Goal: Navigation & Orientation: Find specific page/section

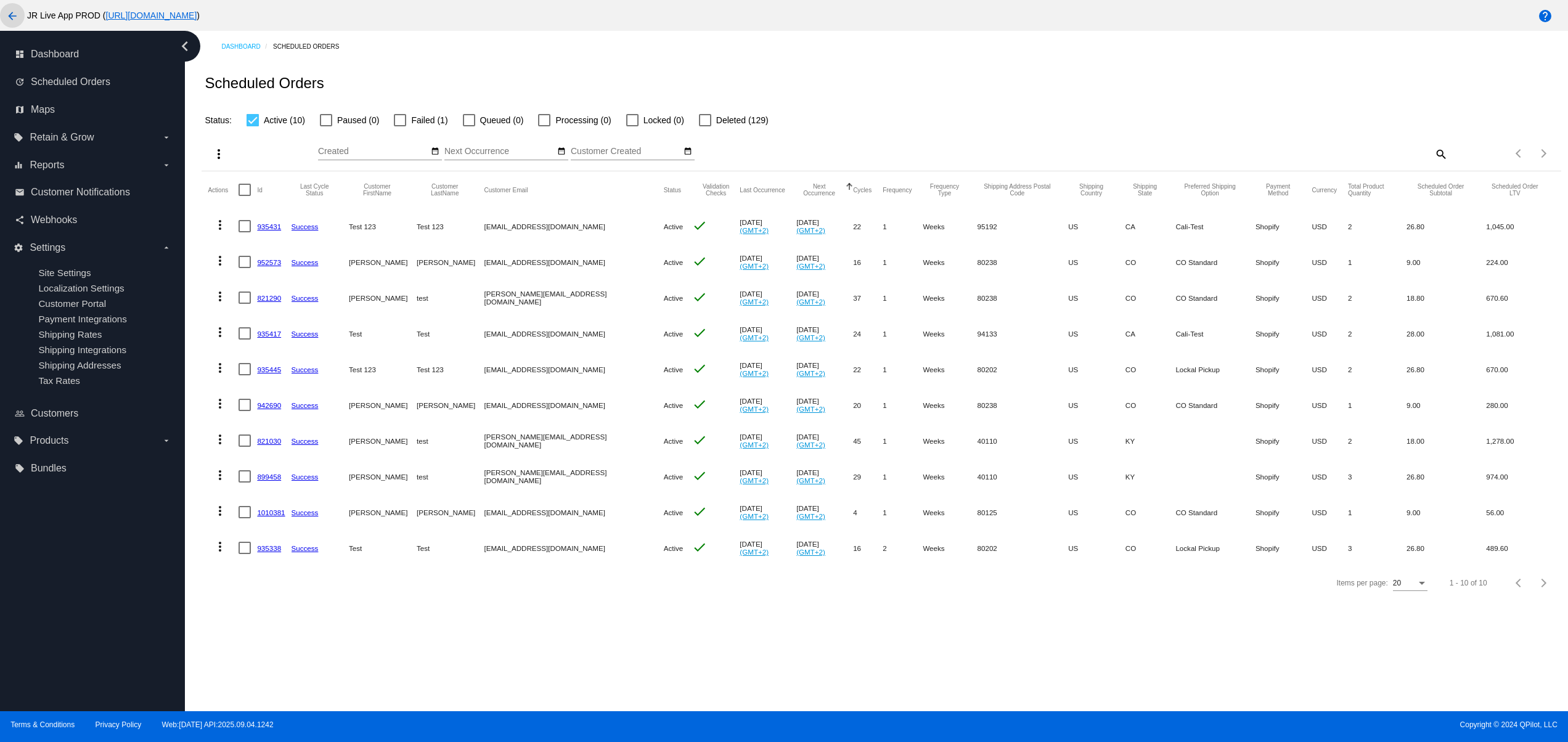
click at [8, 11] on mat-icon "arrow_back" at bounding box center [13, 16] width 15 height 15
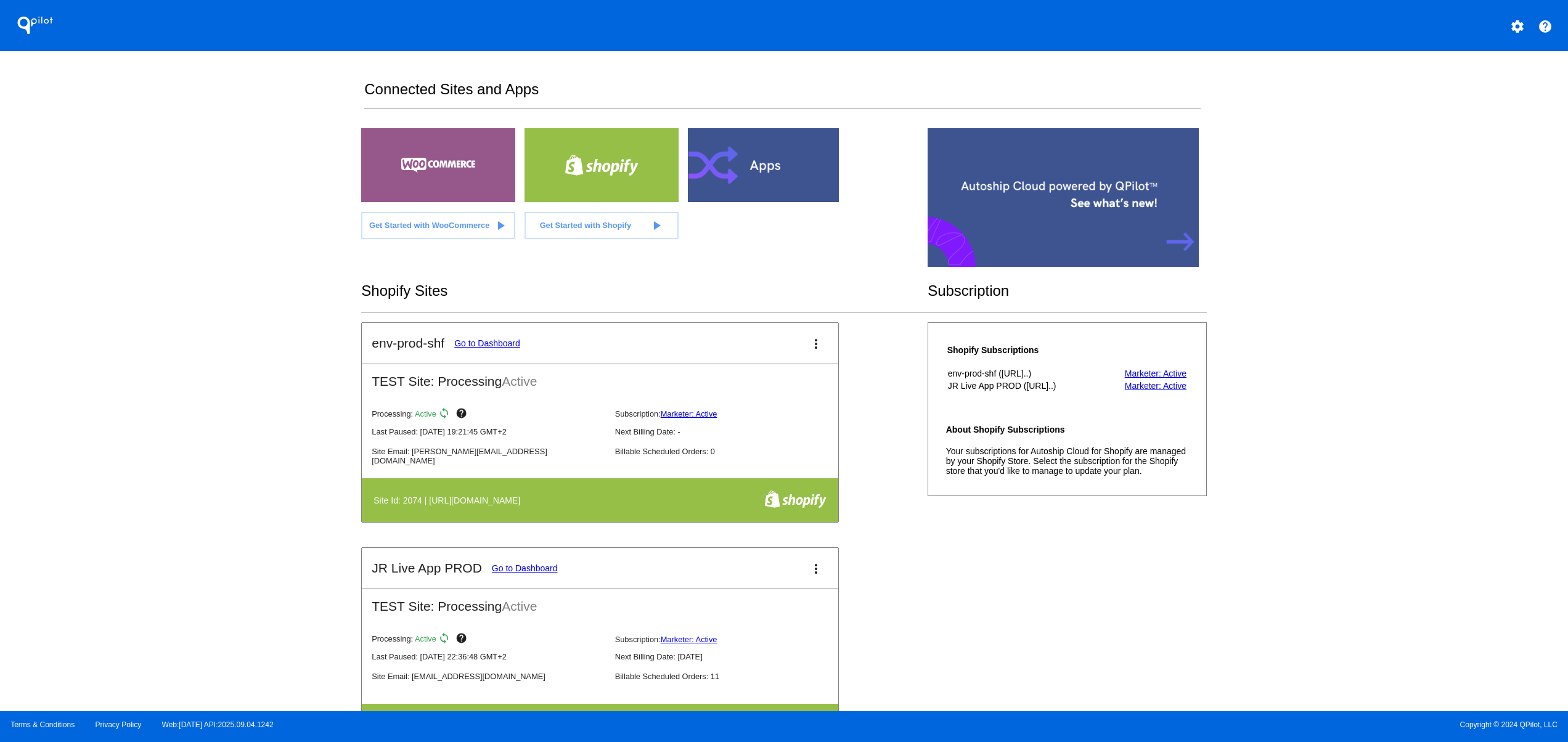
drag, startPoint x: 463, startPoint y: 385, endPoint x: 596, endPoint y: 377, distance: 133.2
click at [594, 377] on h2 "TEST Site: Processing Active" at bounding box center [600, 376] width 477 height 25
click at [297, 462] on div "QPilot settings help Connected Sites and Apps Get Started with WooCommerce play…" at bounding box center [784, 355] width 1568 height 711
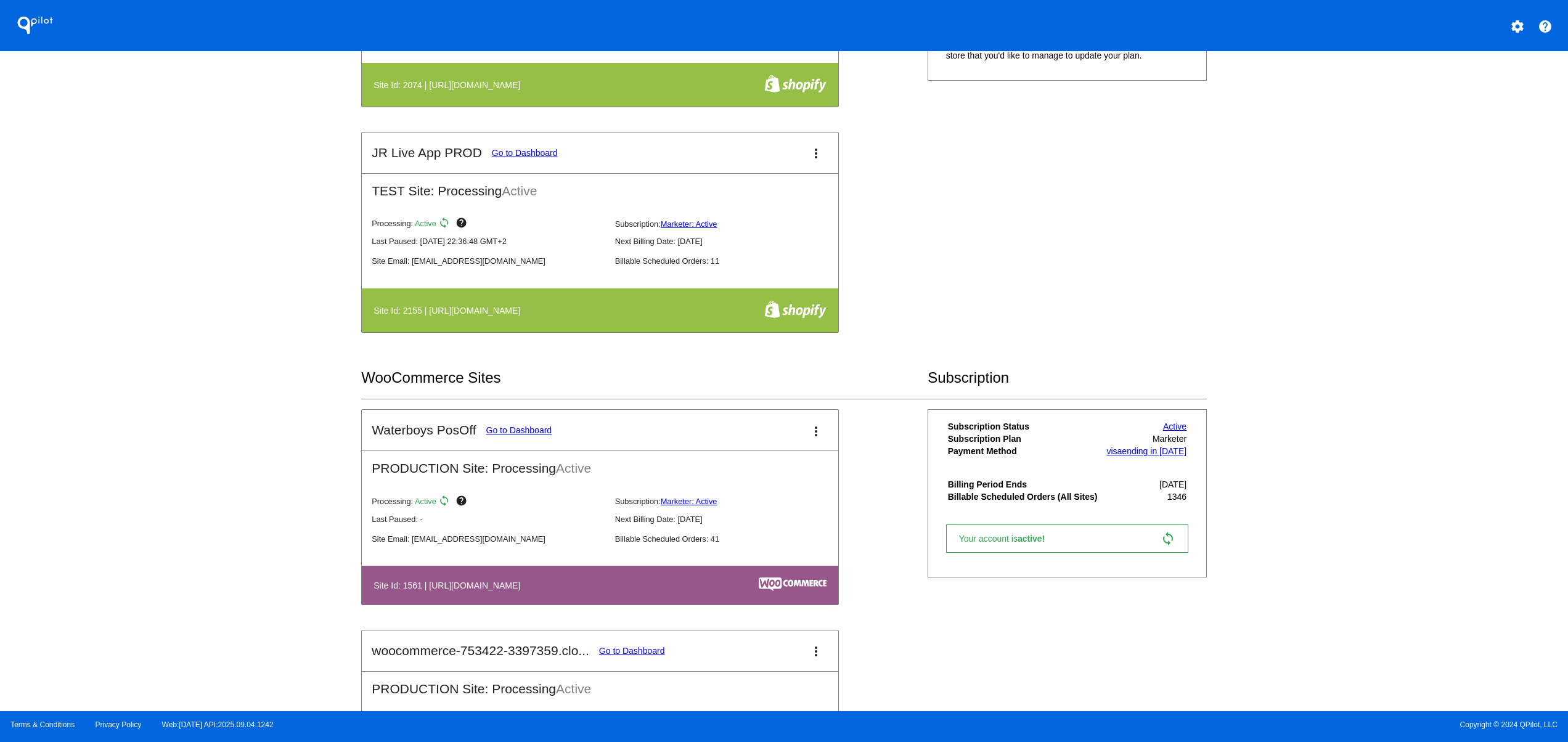
scroll to position [493, 0]
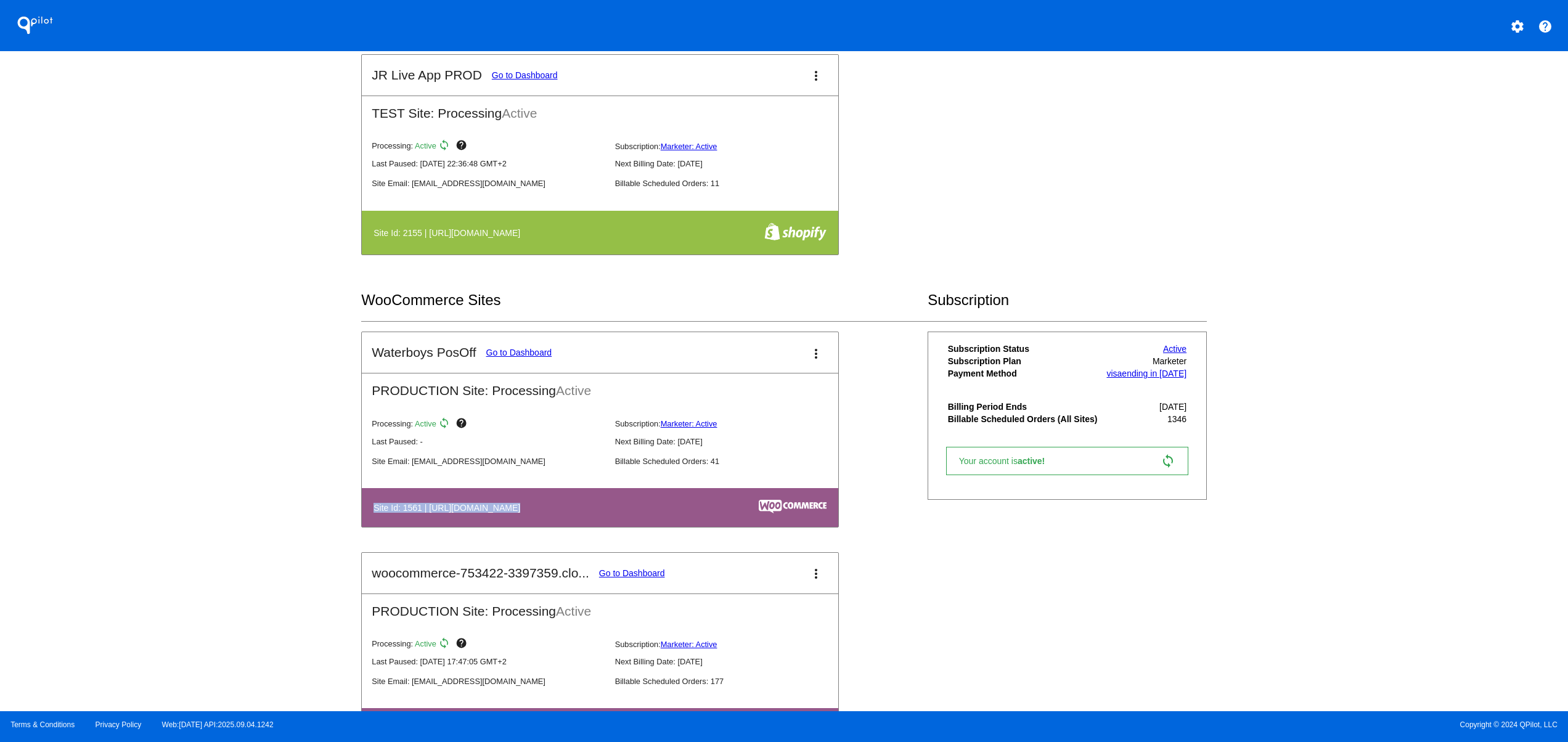
drag, startPoint x: 659, startPoint y: 508, endPoint x: 665, endPoint y: 507, distance: 6.1
click at [665, 507] on th "Site Id: 1561 | [URL][DOMAIN_NAME]" at bounding box center [529, 508] width 312 height 17
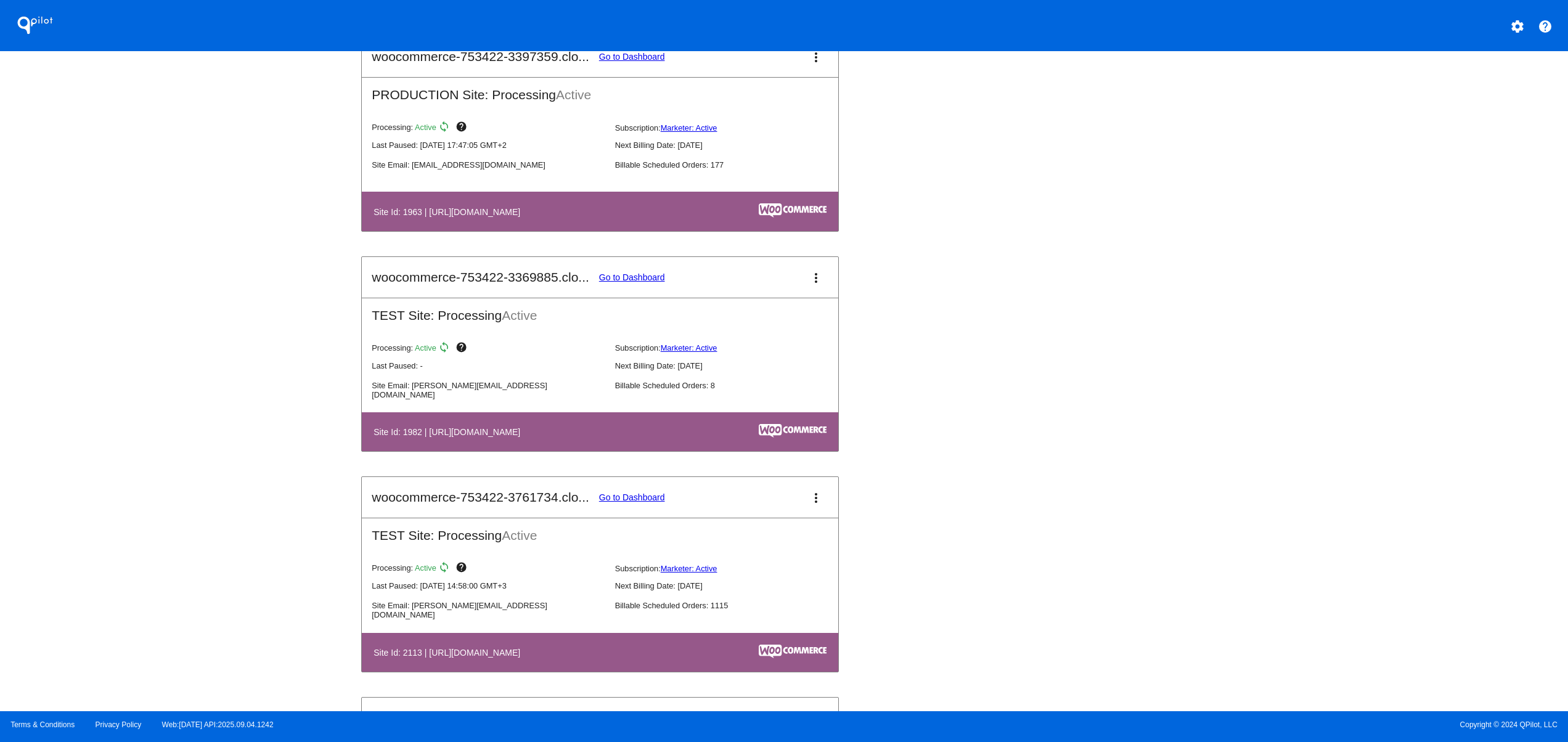
scroll to position [986, 0]
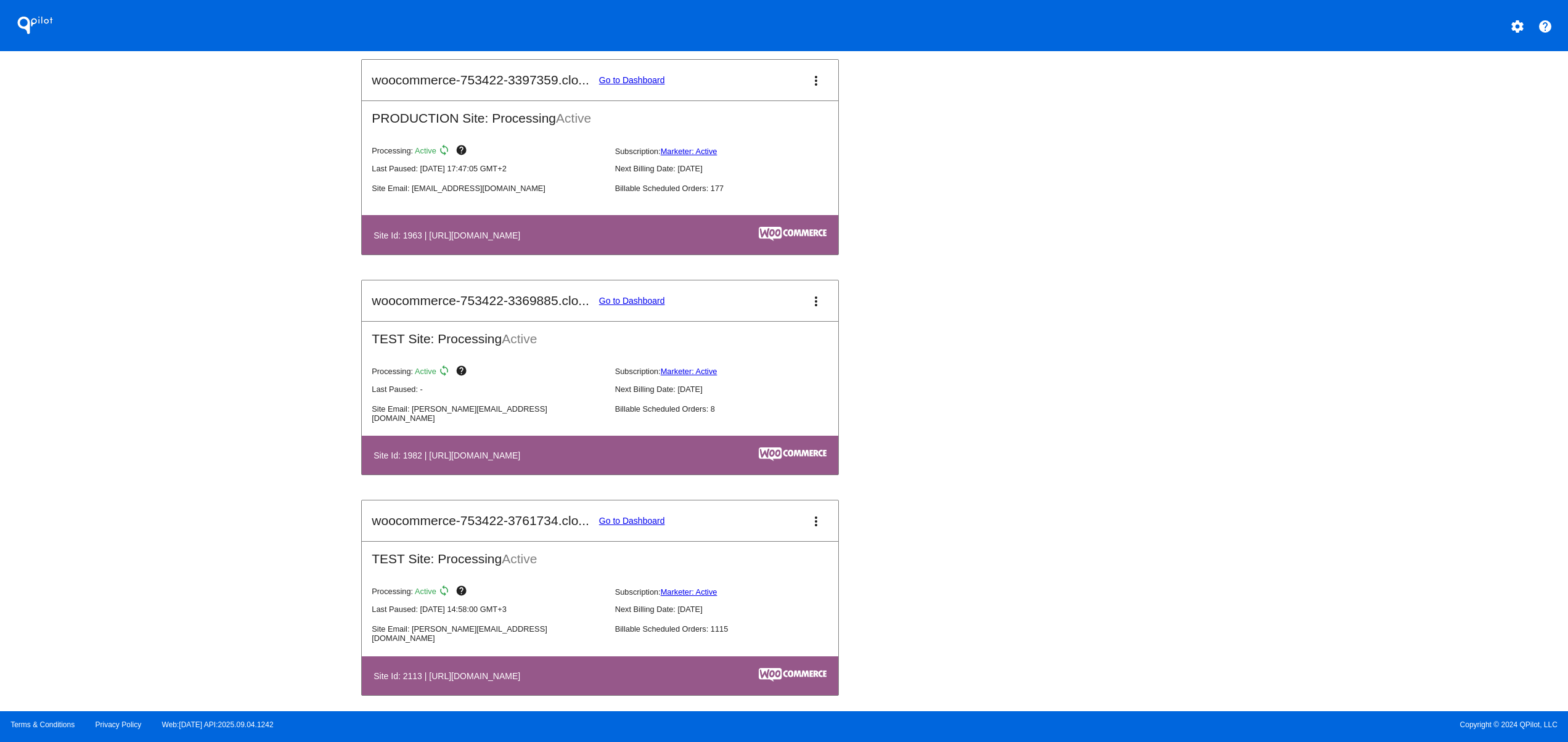
drag, startPoint x: 494, startPoint y: 237, endPoint x: 623, endPoint y: 242, distance: 129.1
click at [526, 240] on h4 "Site Id: 1963 | [URL][DOMAIN_NAME]" at bounding box center [450, 235] width 153 height 10
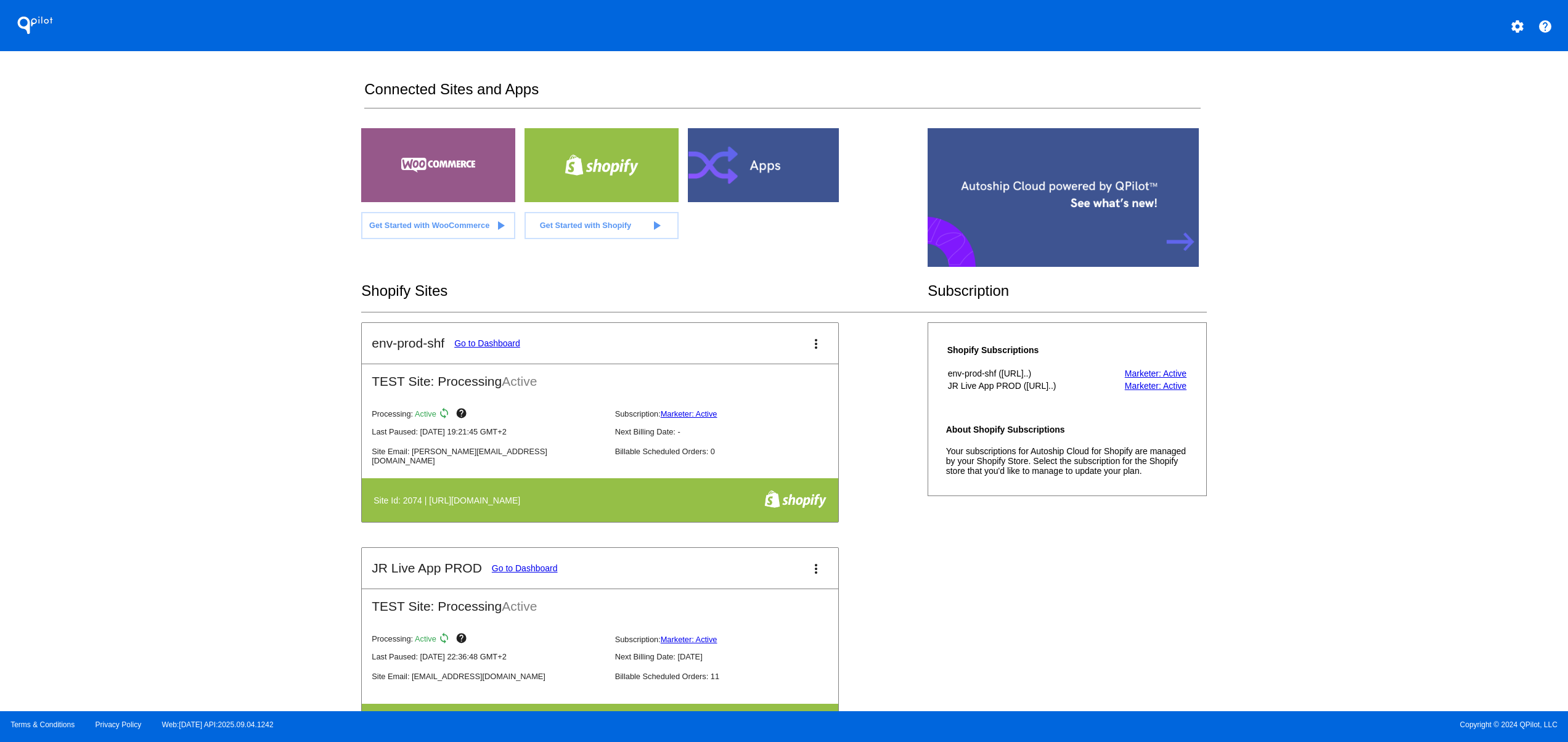
scroll to position [740, 0]
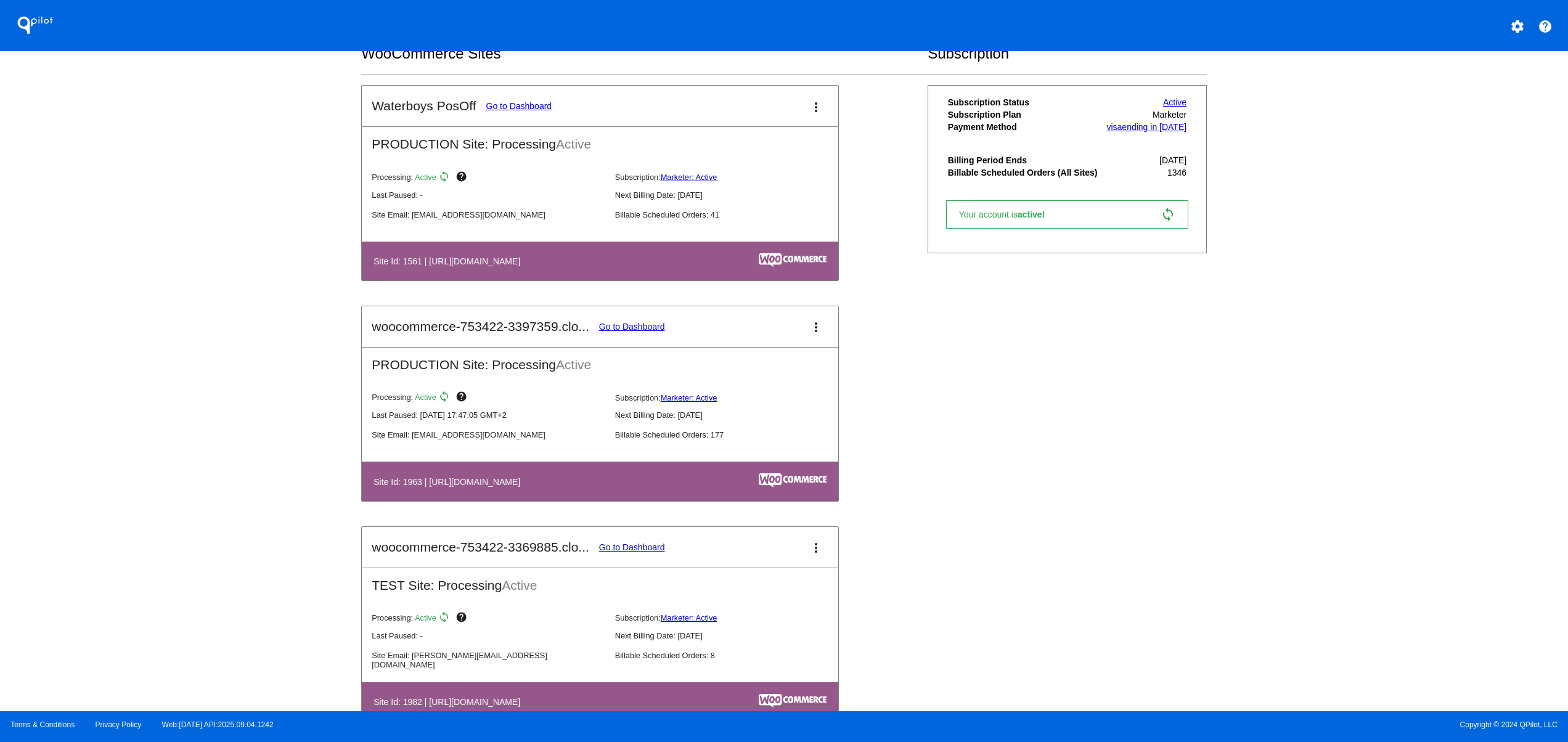
click at [299, 444] on div "QPilot settings help Connected Sites and Apps Get Started with WooCommerce play…" at bounding box center [784, 355] width 1568 height 711
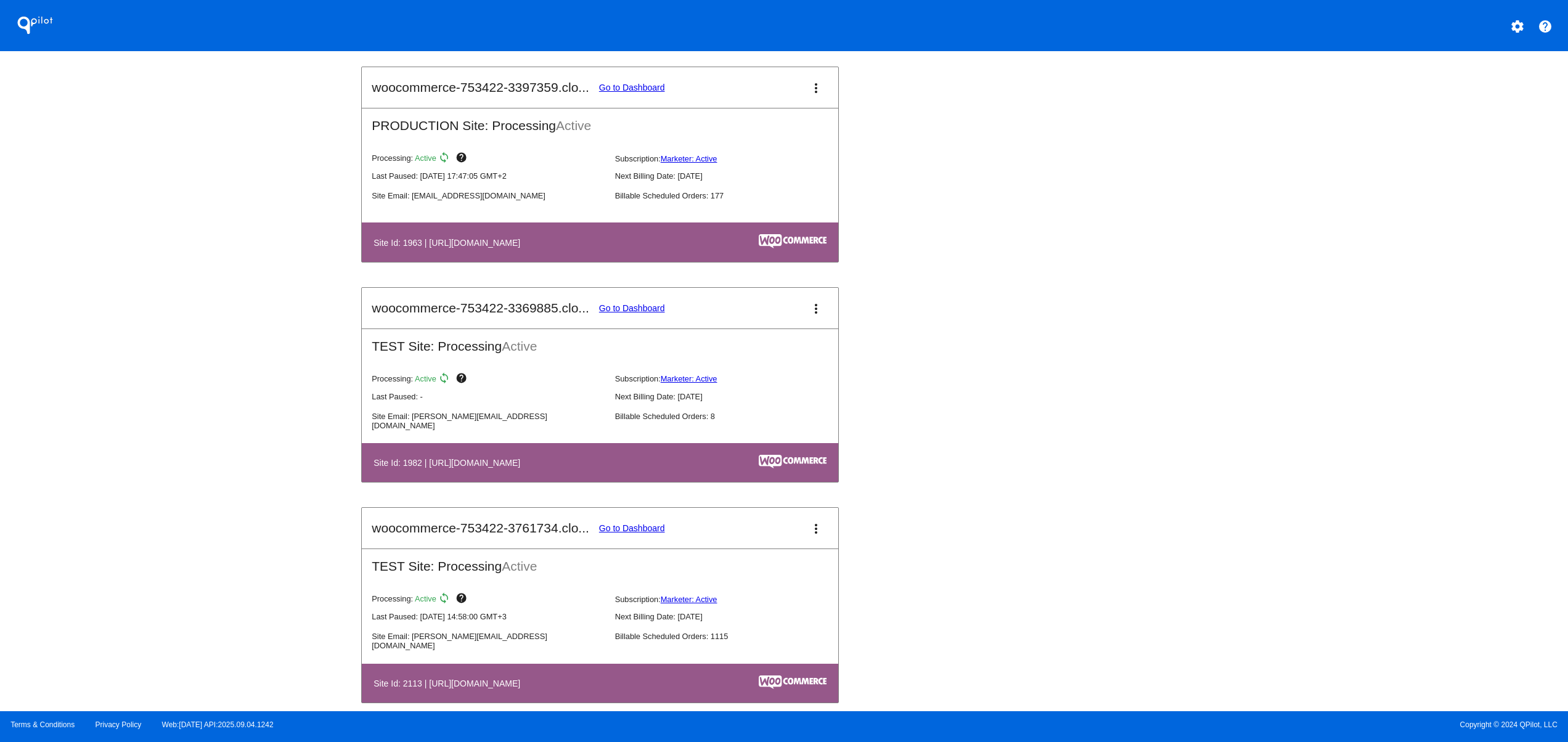
scroll to position [986, 0]
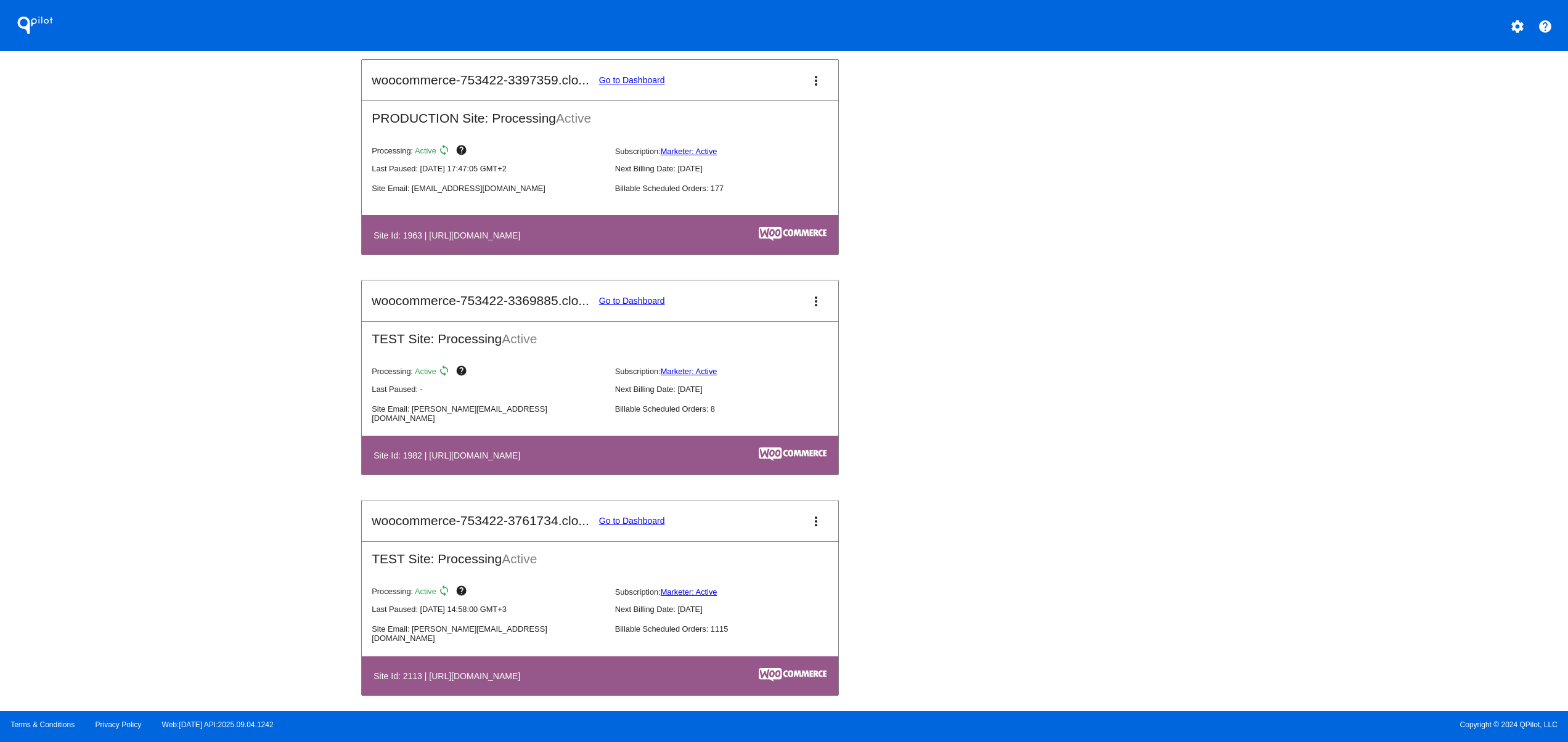
click at [262, 482] on div "QPilot settings help Connected Sites and Apps Get Started with WooCommerce play…" at bounding box center [784, 355] width 1568 height 711
drag, startPoint x: 577, startPoint y: 459, endPoint x: 444, endPoint y: 459, distance: 133.0
click at [444, 459] on h4 "Site Id: 1982 | [URL][DOMAIN_NAME]" at bounding box center [450, 455] width 153 height 10
drag, startPoint x: 521, startPoint y: 244, endPoint x: 657, endPoint y: 240, distance: 136.1
click at [526, 240] on h4 "Site Id: 1963 | [URL][DOMAIN_NAME]" at bounding box center [450, 235] width 153 height 10
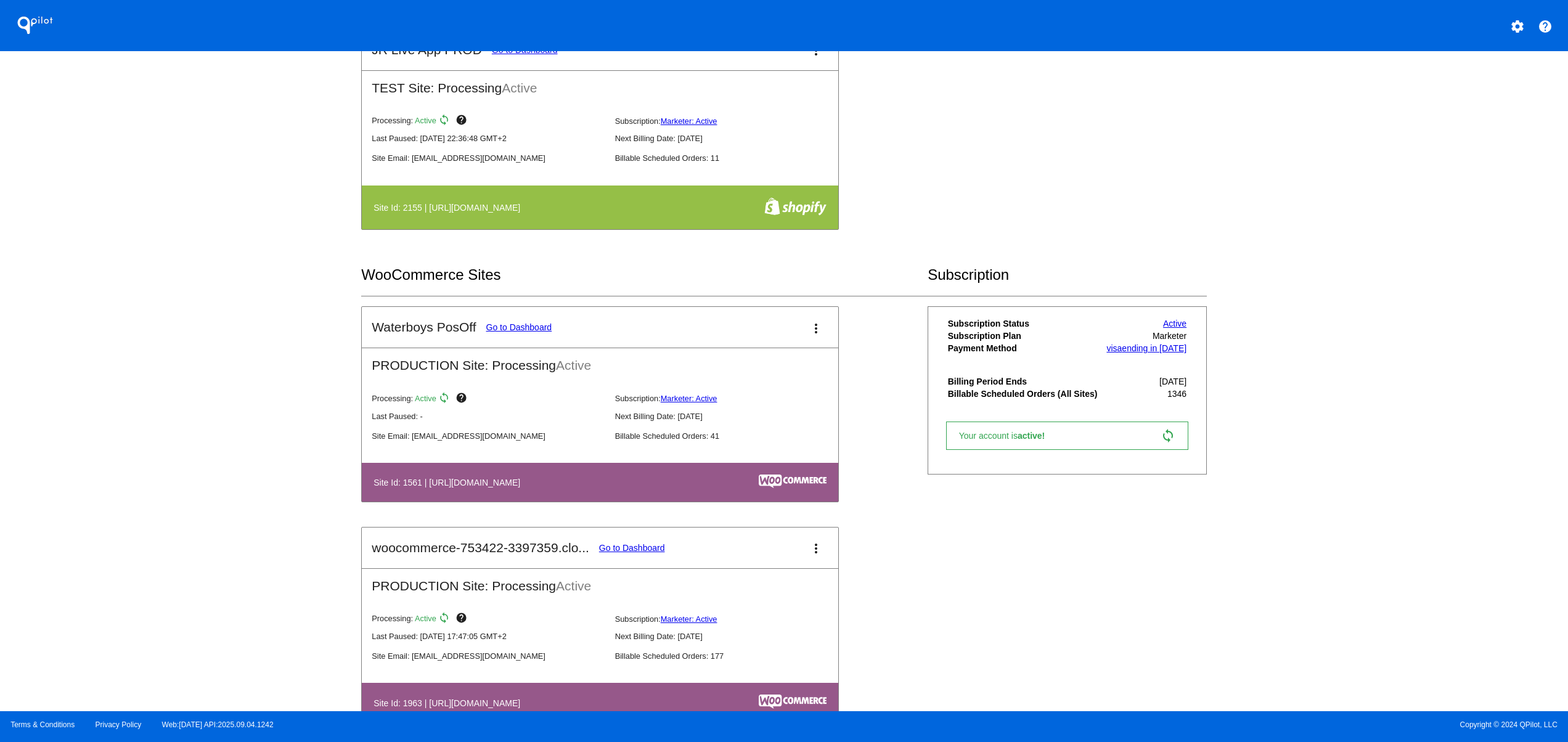
scroll to position [493, 0]
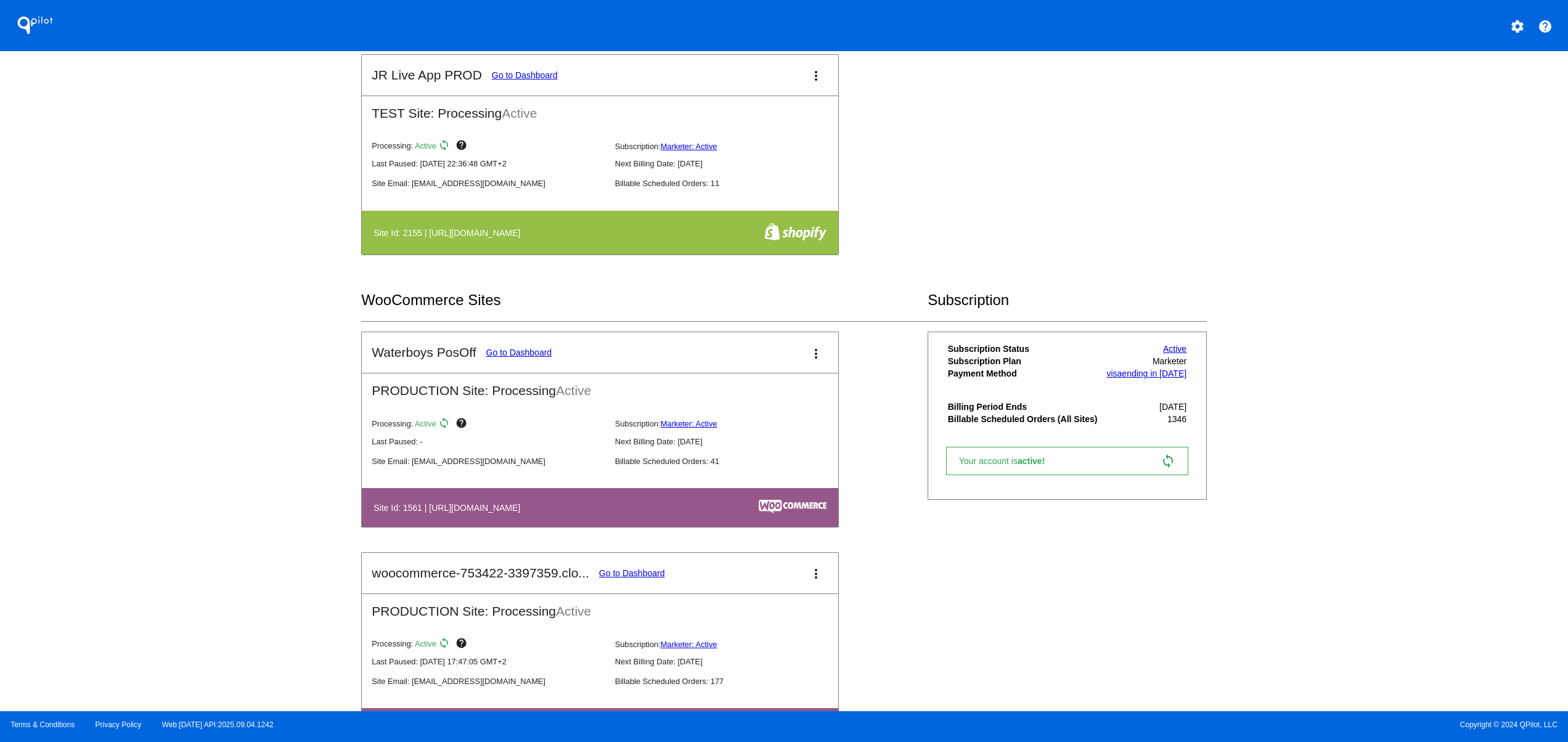
click at [1519, 23] on mat-icon "settings" at bounding box center [1518, 26] width 15 height 15
click at [1464, 100] on button "person Log out" at bounding box center [1472, 92] width 119 height 29
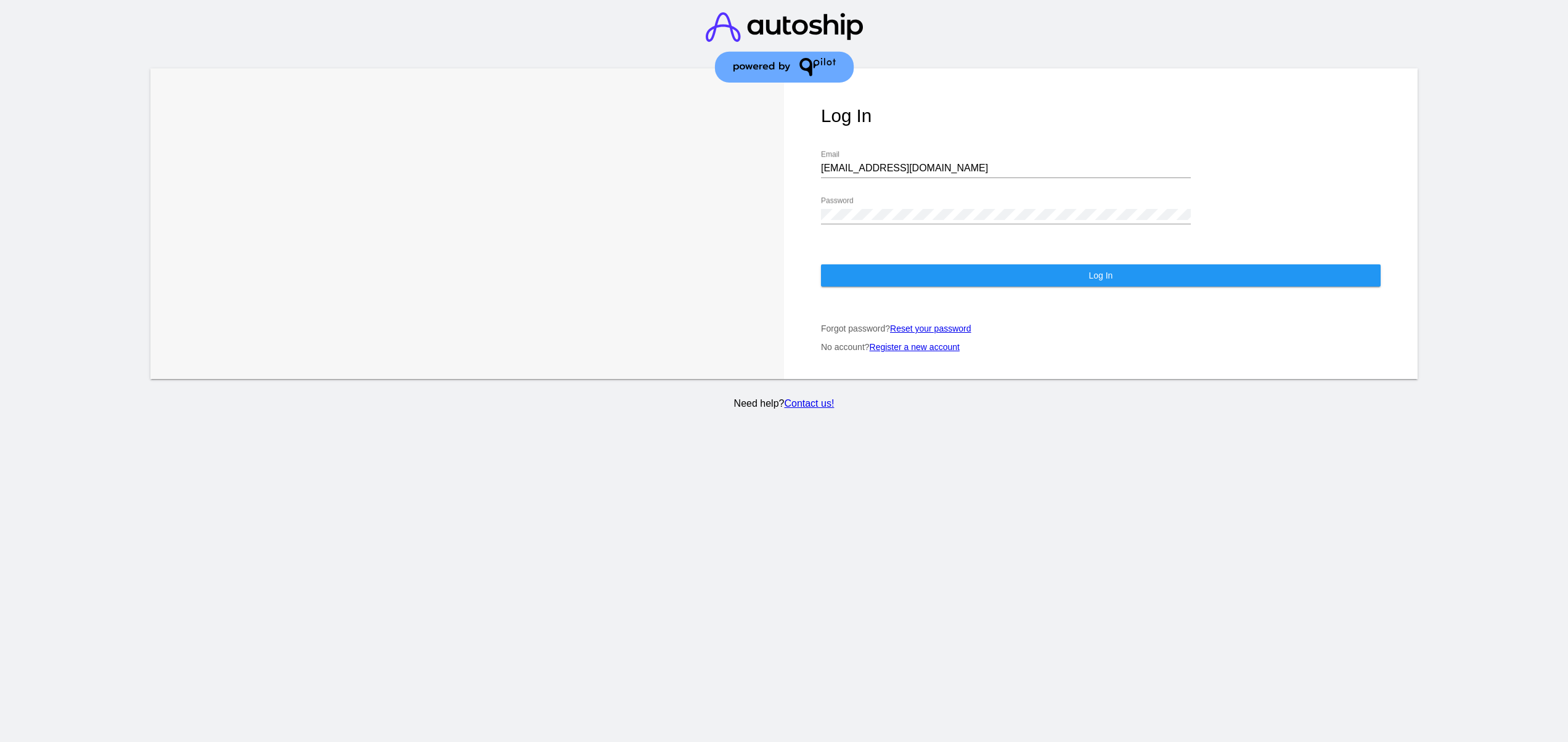
click at [898, 164] on input "[EMAIL_ADDRESS][DOMAIN_NAME]" at bounding box center [1006, 168] width 370 height 11
type input "[EMAIL_ADDRESS][DOMAIN_NAME]"
click at [949, 284] on button "Log In" at bounding box center [1100, 276] width 559 height 23
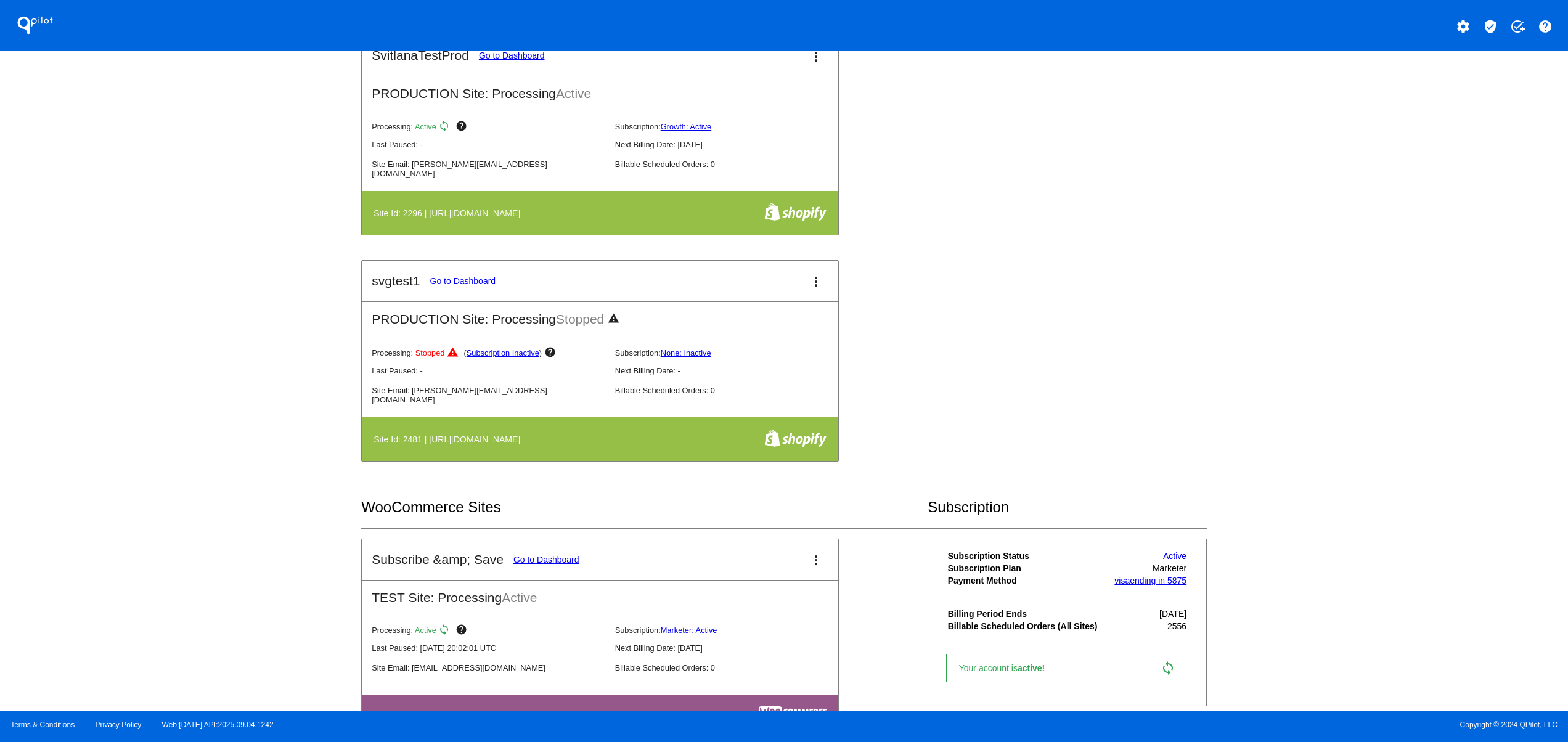
scroll to position [986, 0]
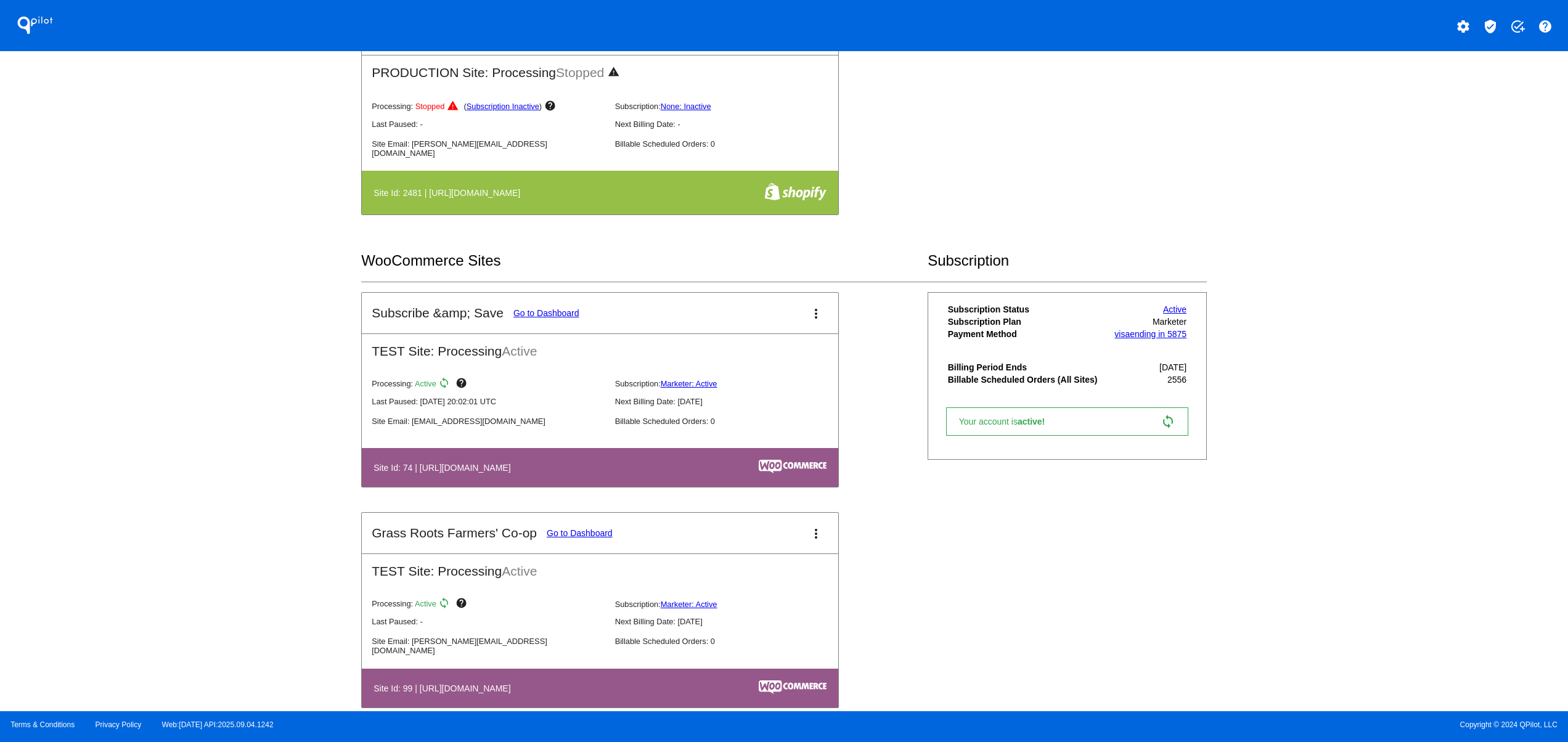
drag, startPoint x: 607, startPoint y: 484, endPoint x: 381, endPoint y: 478, distance: 226.1
click at [383, 478] on table "Site Id: 74 | [URL][DOMAIN_NAME]" at bounding box center [600, 468] width 477 height 39
click at [469, 646] on p "Site Email: [PERSON_NAME][EMAIL_ADDRESS][DOMAIN_NAME]" at bounding box center [488, 646] width 233 height 19
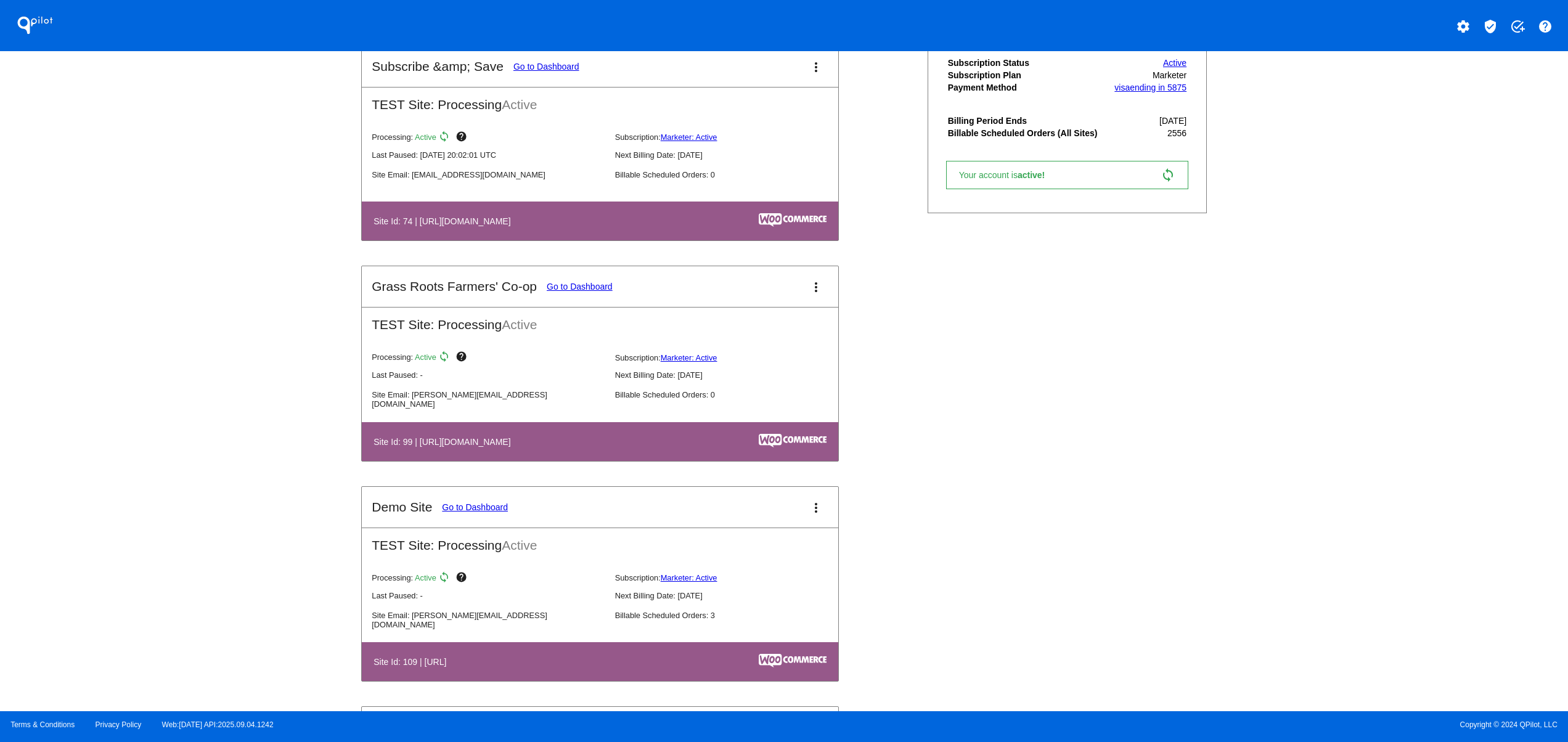
scroll to position [1479, 0]
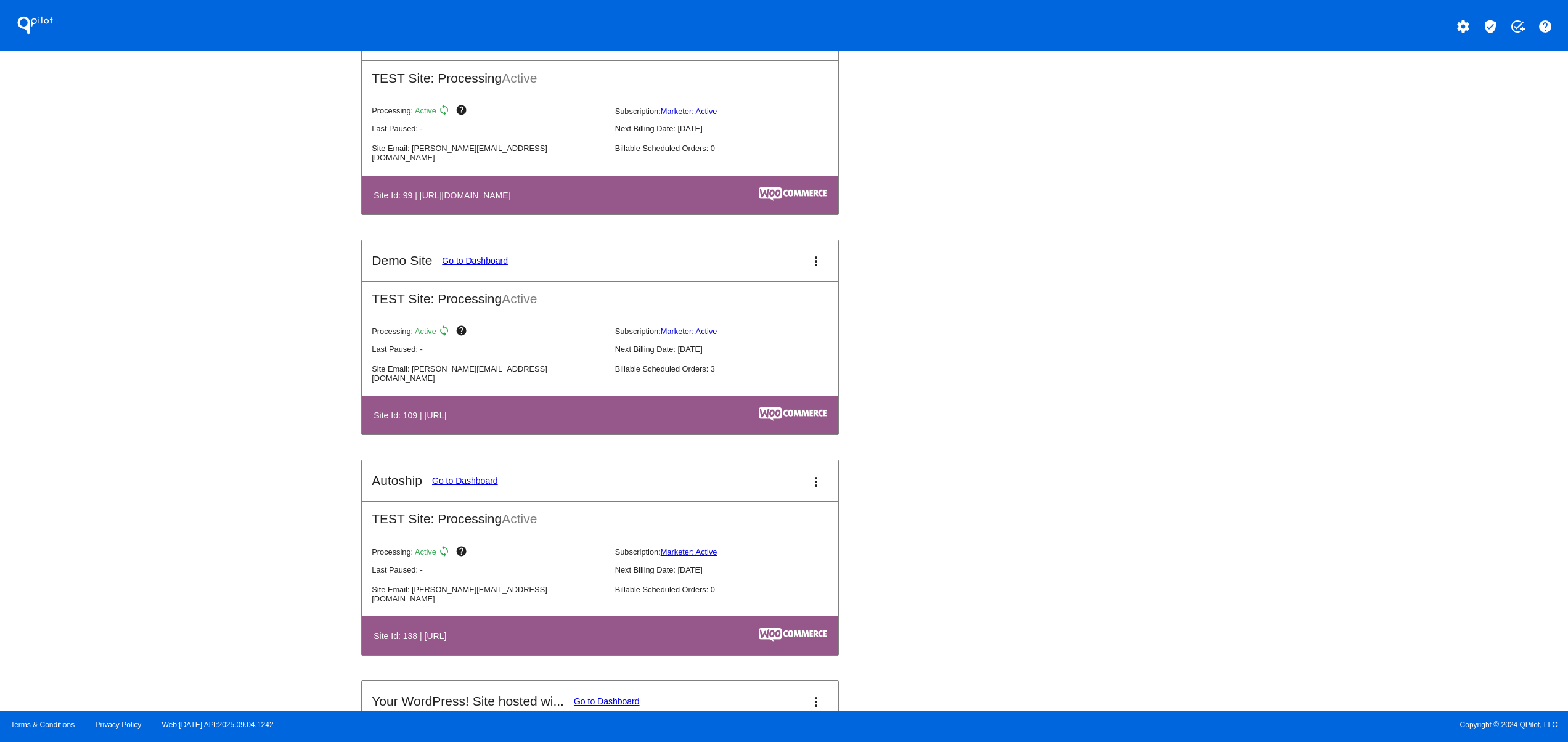
drag, startPoint x: 401, startPoint y: 434, endPoint x: 601, endPoint y: 430, distance: 200.0
click at [599, 424] on th "Site Id: 109 | [URL]" at bounding box center [495, 415] width 243 height 17
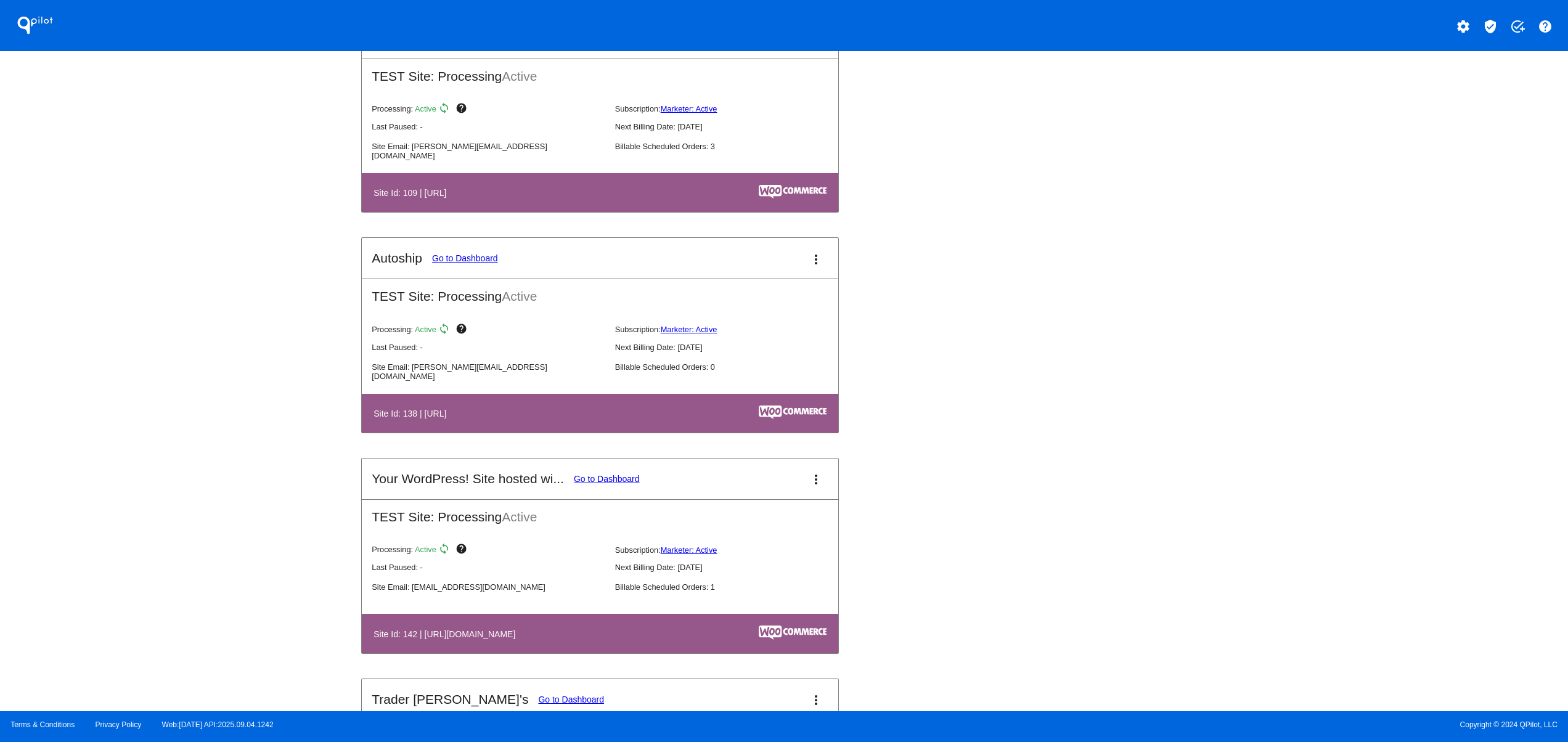
scroll to position [1726, 0]
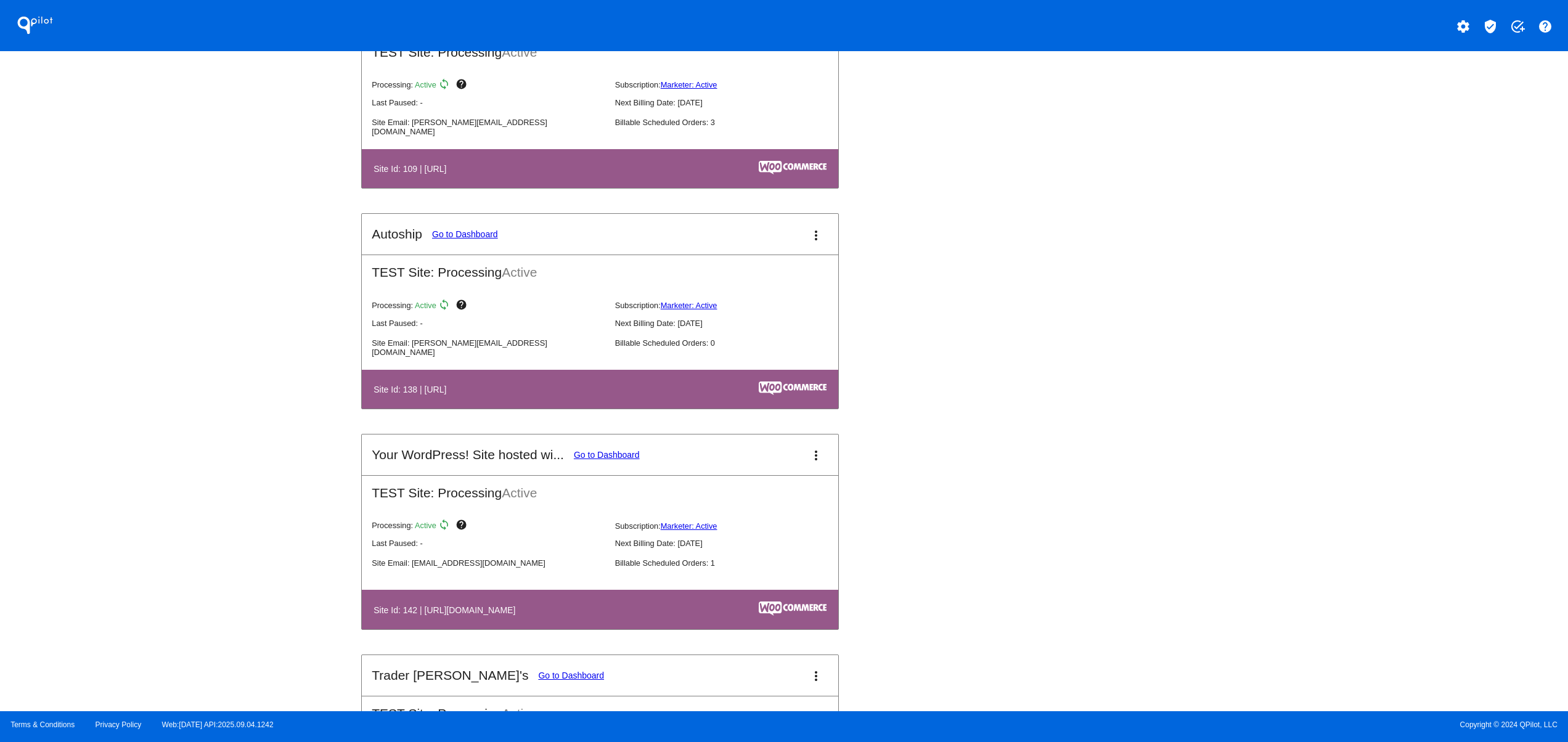
drag, startPoint x: 457, startPoint y: 393, endPoint x: 499, endPoint y: 405, distance: 43.7
click at [490, 397] on th "Site Id: 138 | [URL]" at bounding box center [495, 389] width 243 height 17
drag, startPoint x: 546, startPoint y: 634, endPoint x: 436, endPoint y: 617, distance: 111.3
click at [436, 617] on table "Site Id: 142 | [URL][DOMAIN_NAME]" at bounding box center [600, 610] width 477 height 39
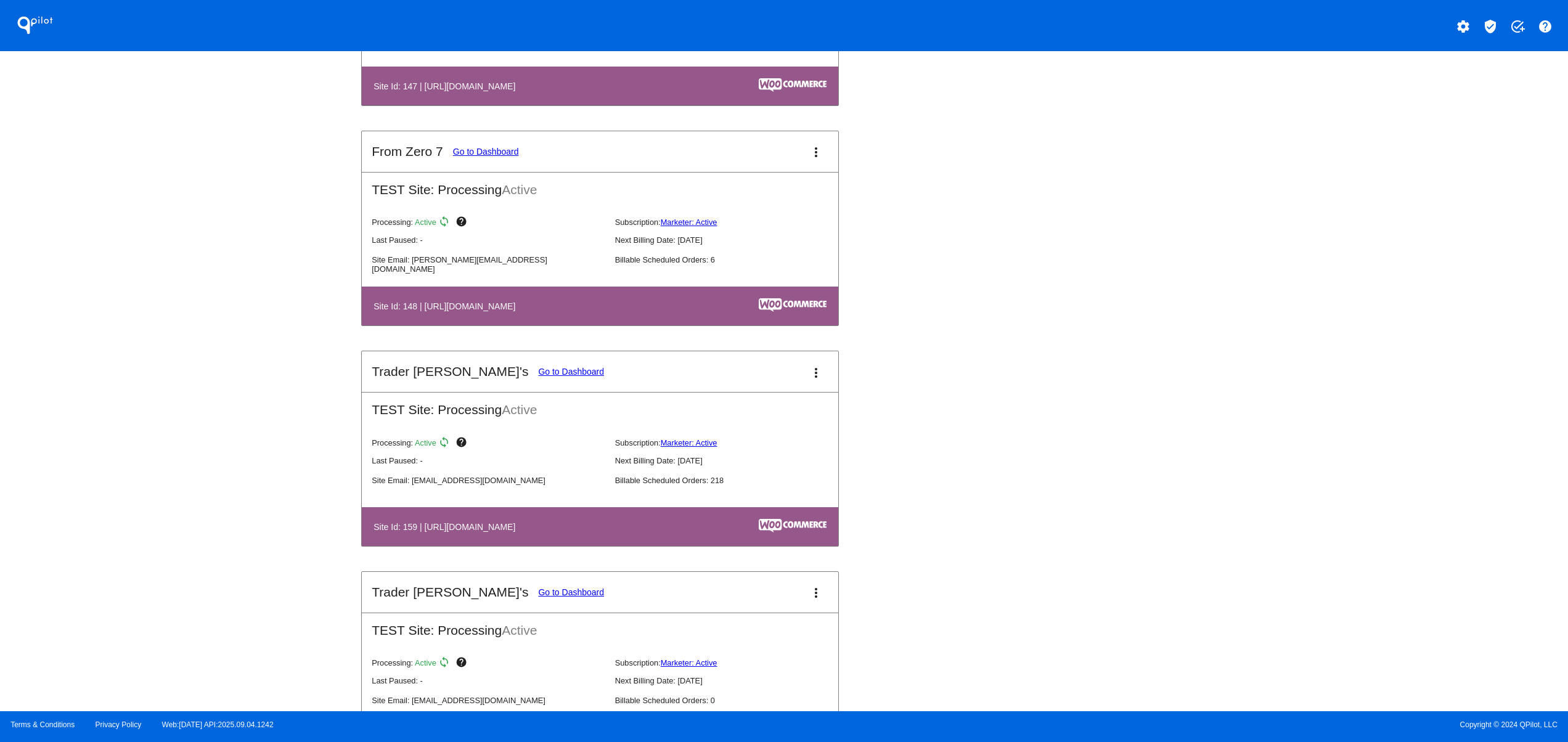
scroll to position [2713, 0]
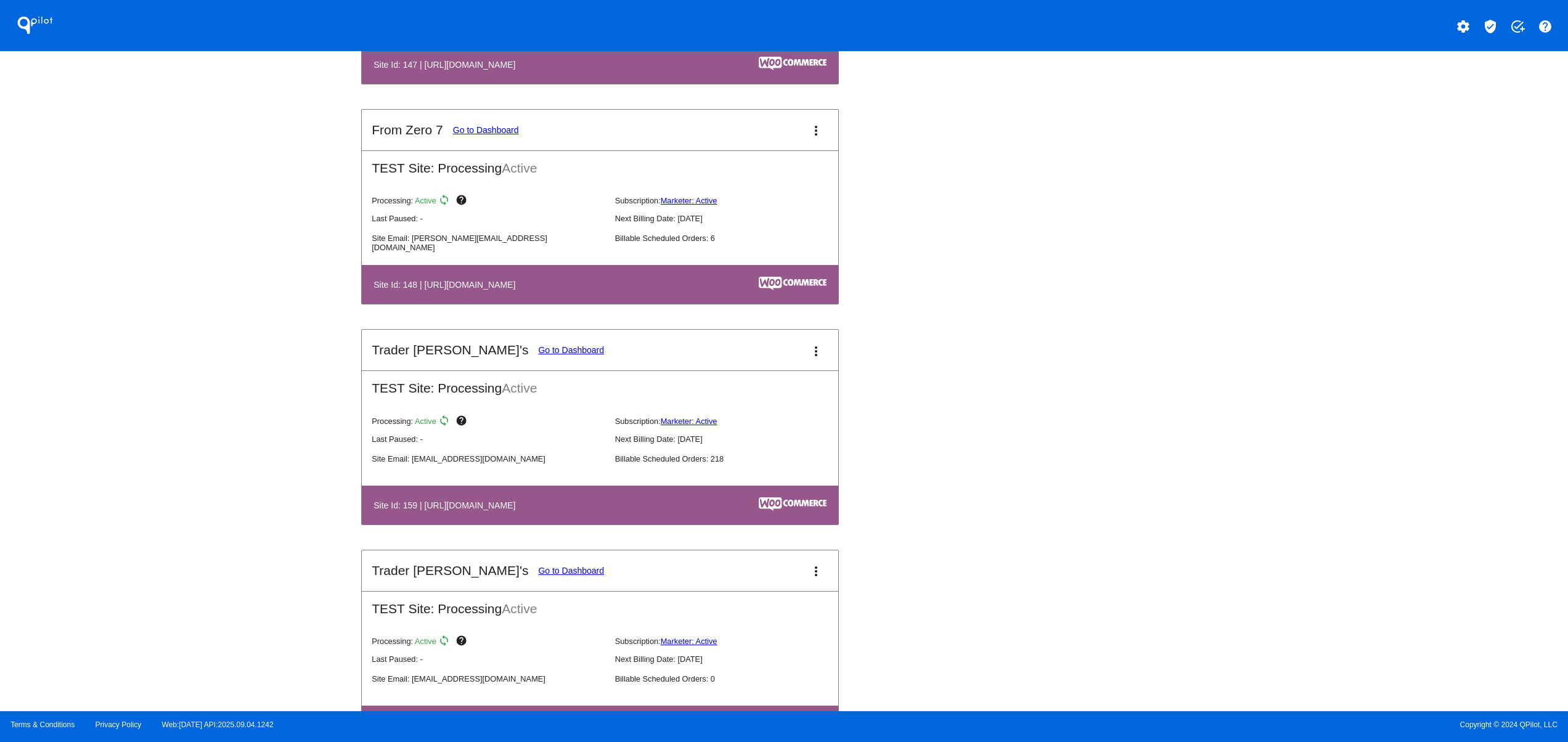
drag, startPoint x: 425, startPoint y: 528, endPoint x: 642, endPoint y: 526, distance: 217.0
click at [615, 514] on th "Site Id: 159 | [URL][DOMAIN_NAME]" at bounding box center [528, 505] width 309 height 17
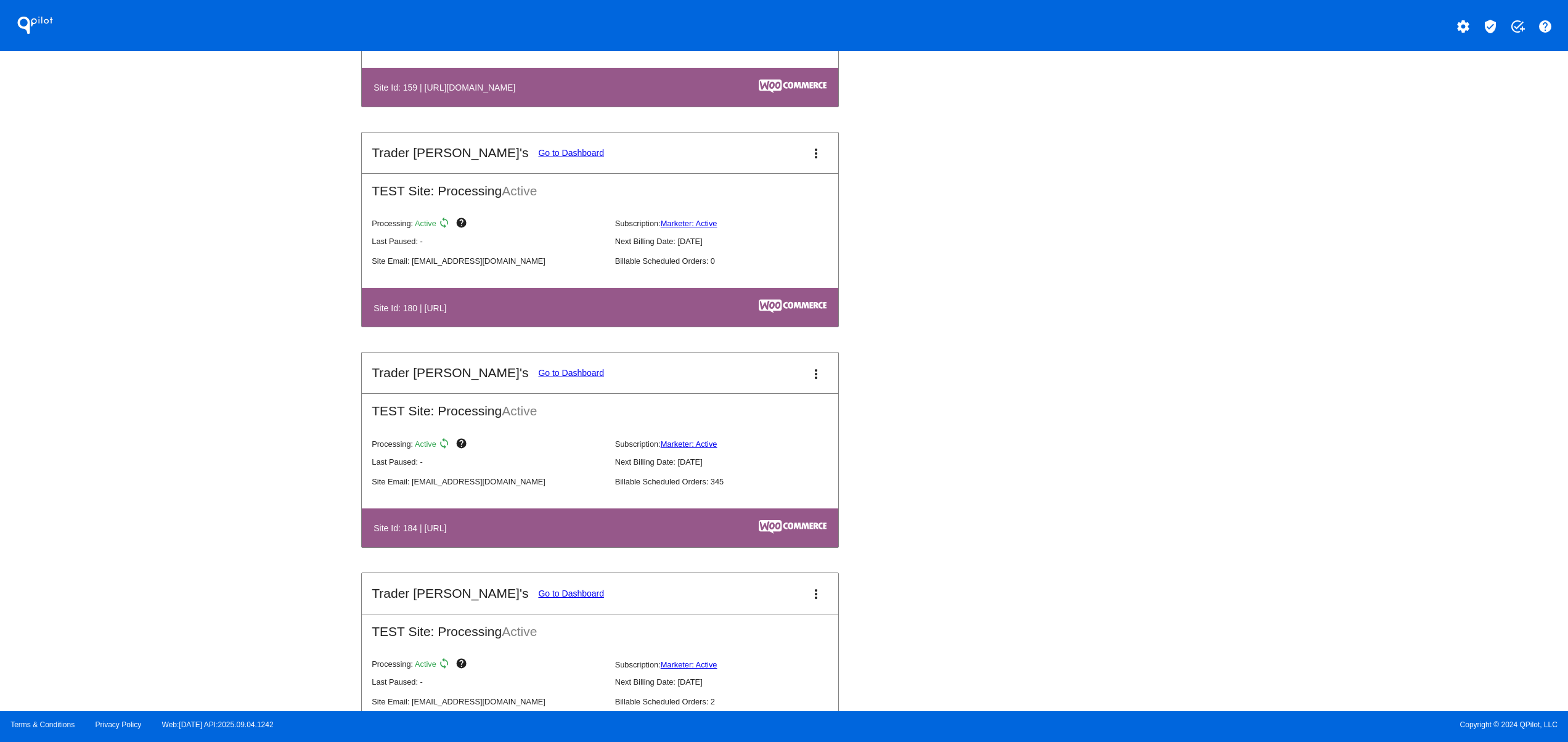
scroll to position [3205, 0]
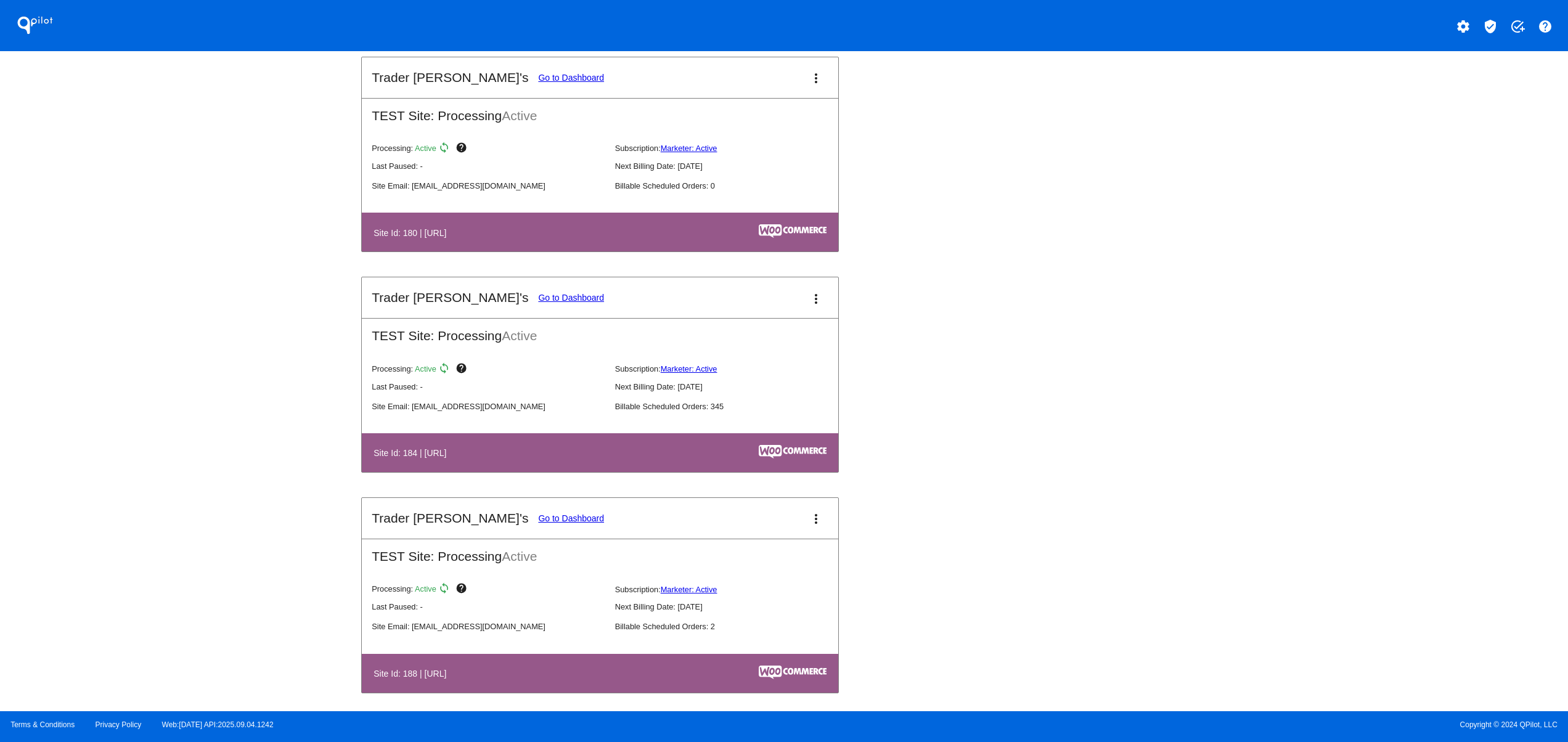
drag, startPoint x: 566, startPoint y: 469, endPoint x: 577, endPoint y: 472, distance: 11.4
click at [572, 461] on th "Site Id: 184 | [URL]" at bounding box center [495, 453] width 243 height 17
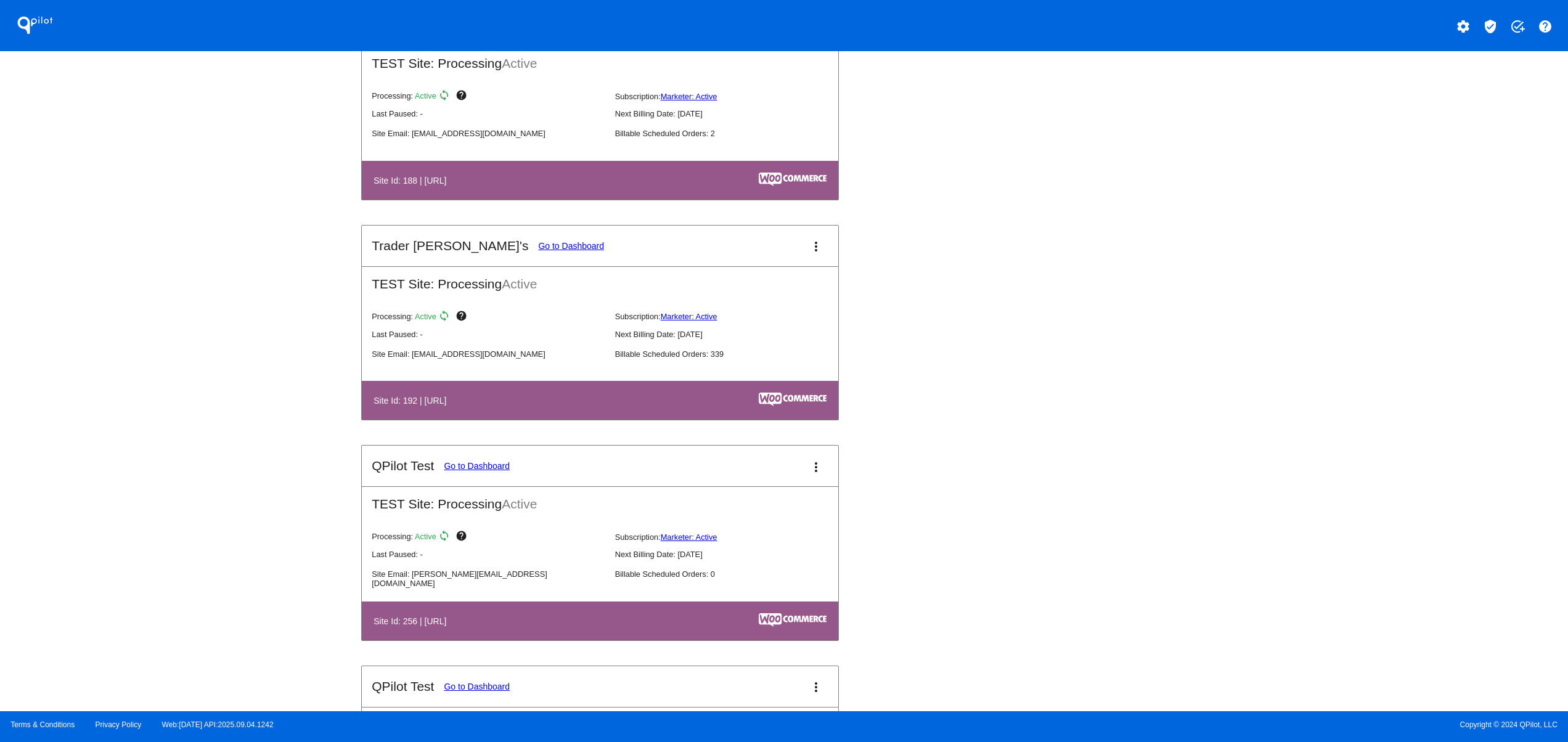
click at [542, 409] on th "Site Id: 192 | [URL]" at bounding box center [495, 400] width 243 height 17
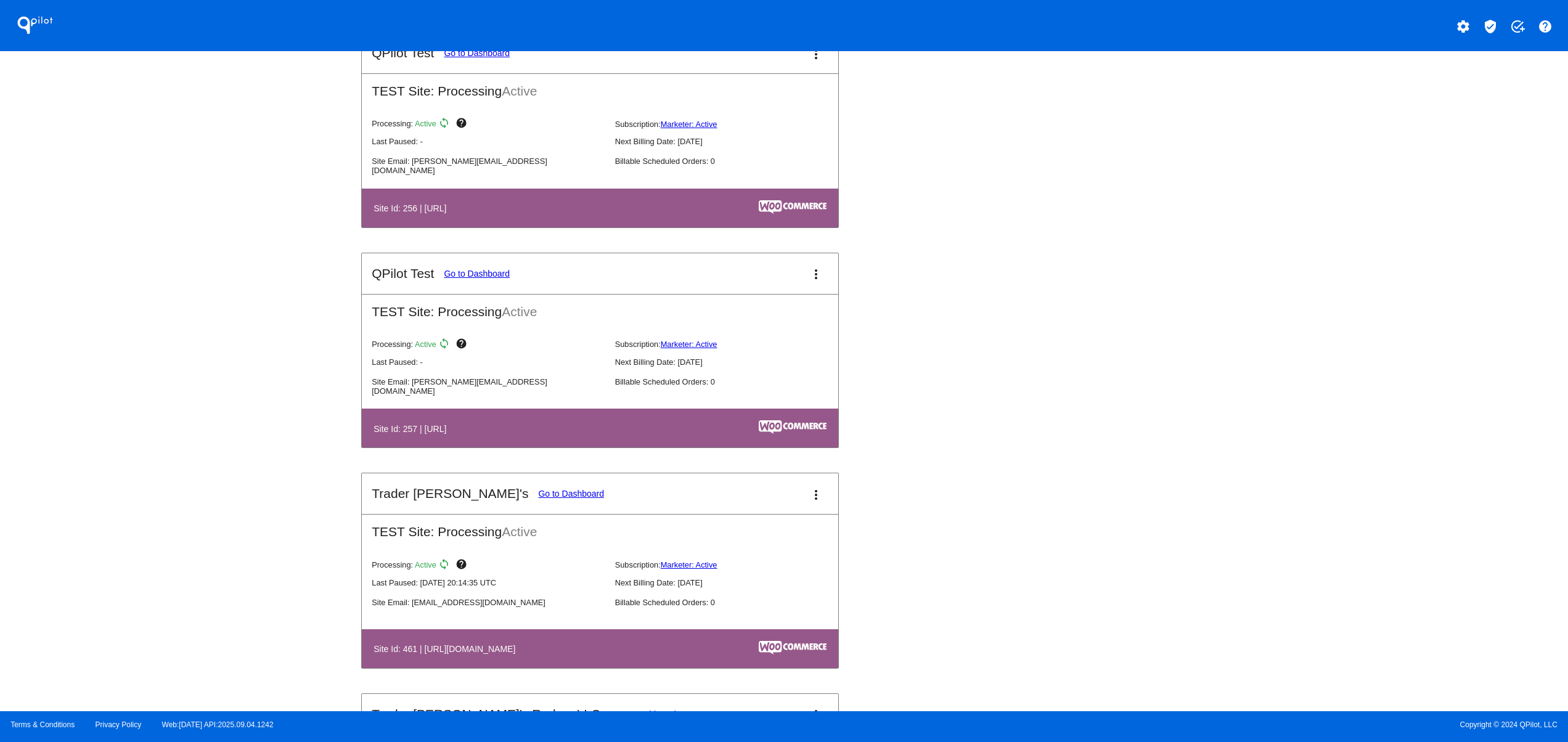
scroll to position [4192, 0]
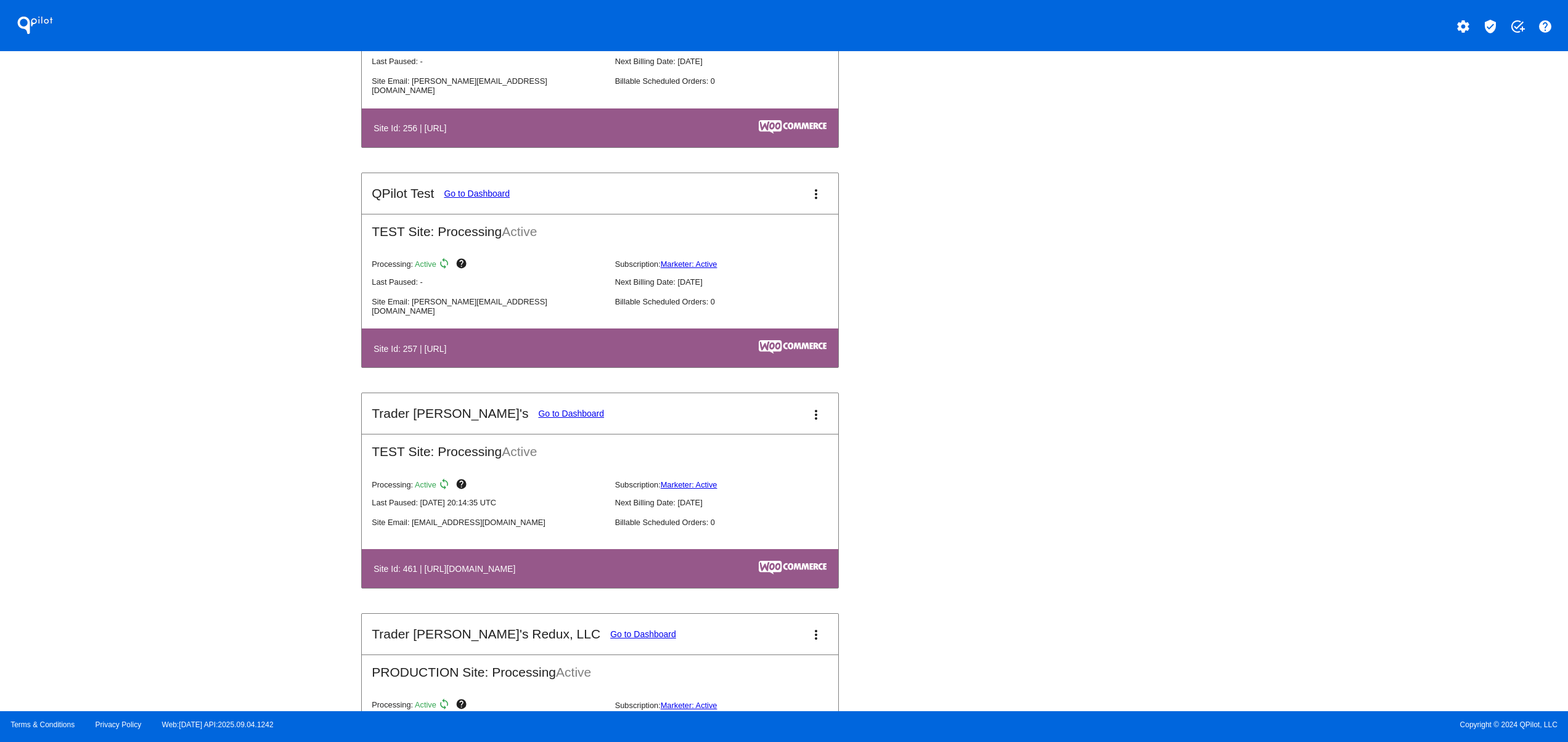
drag, startPoint x: 453, startPoint y: 590, endPoint x: 559, endPoint y: 563, distance: 109.4
click at [505, 574] on h4 "Site Id: 461 | [URL][DOMAIN_NAME]" at bounding box center [447, 569] width 148 height 10
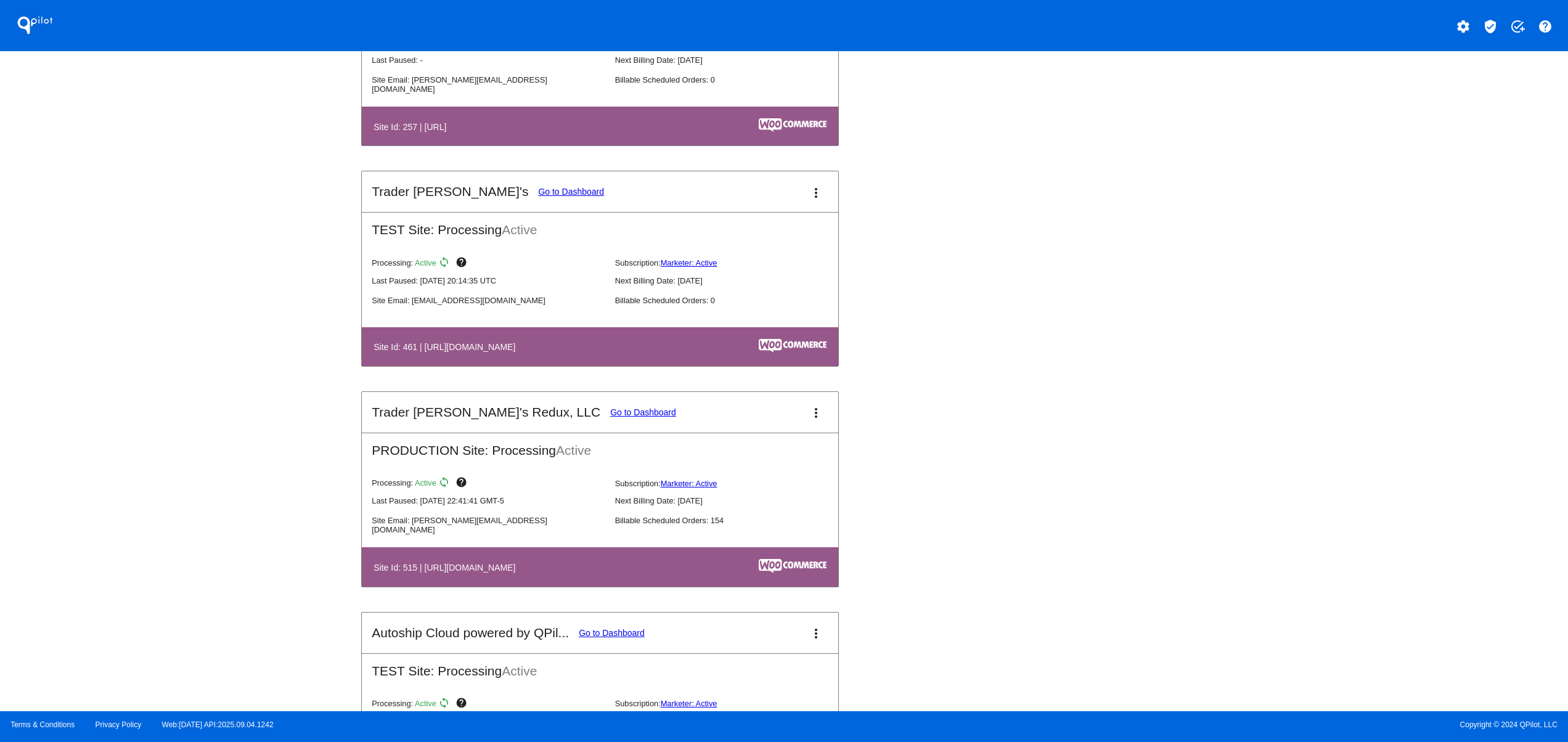
scroll to position [4438, 0]
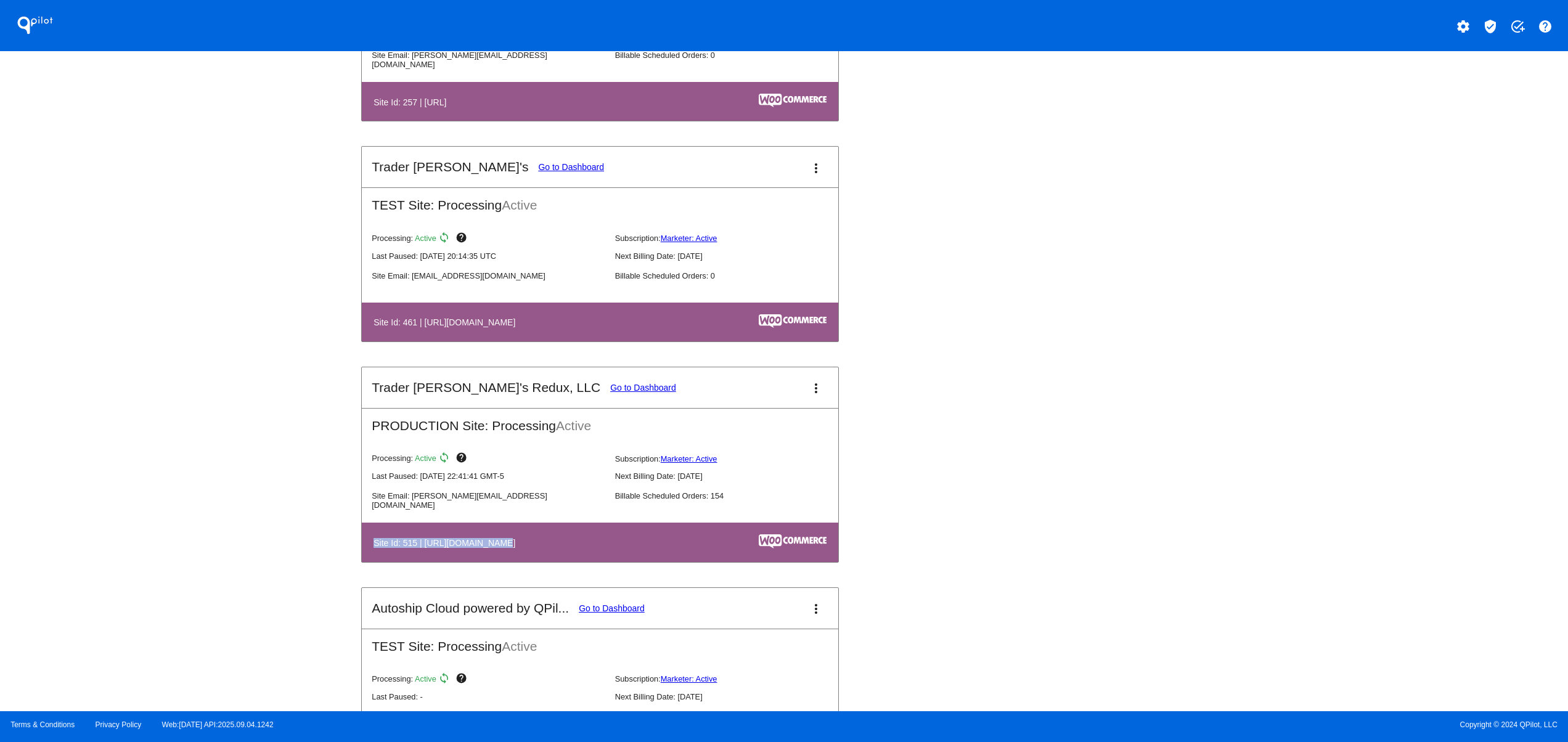
drag, startPoint x: 540, startPoint y: 566, endPoint x: 580, endPoint y: 563, distance: 40.1
click at [565, 562] on table "Site Id: 515 | [URL][DOMAIN_NAME]" at bounding box center [600, 542] width 477 height 39
click at [611, 393] on link "Go to Dashboard" at bounding box center [644, 388] width 66 height 10
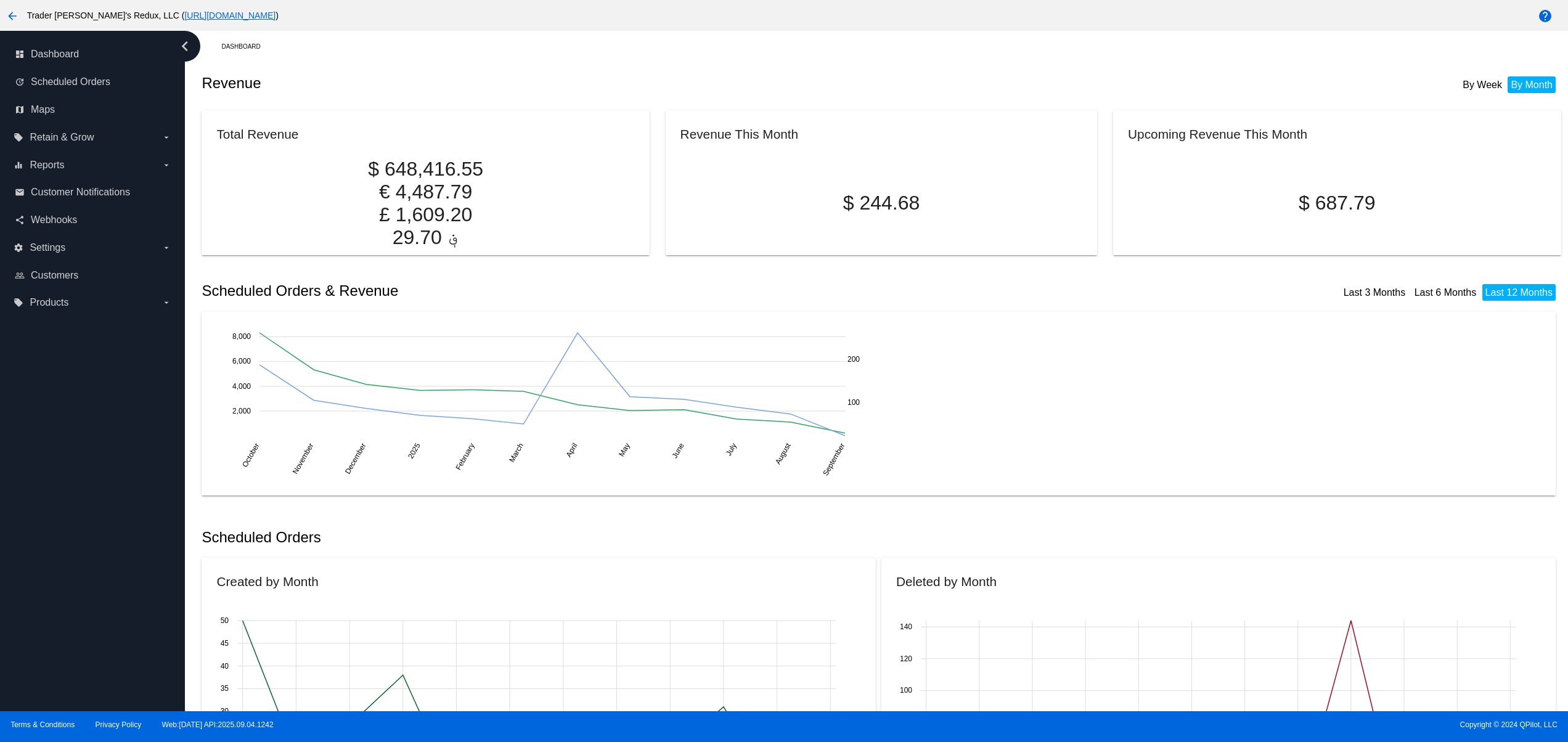
click at [20, 4] on div "arrow_back Trader [PERSON_NAME]'s Redux, LLC ( [URL][DOMAIN_NAME] )" at bounding box center [653, 15] width 1307 height 25
click at [16, 6] on button "arrow_back" at bounding box center [12, 15] width 25 height 25
